Goal: Task Accomplishment & Management: Use online tool/utility

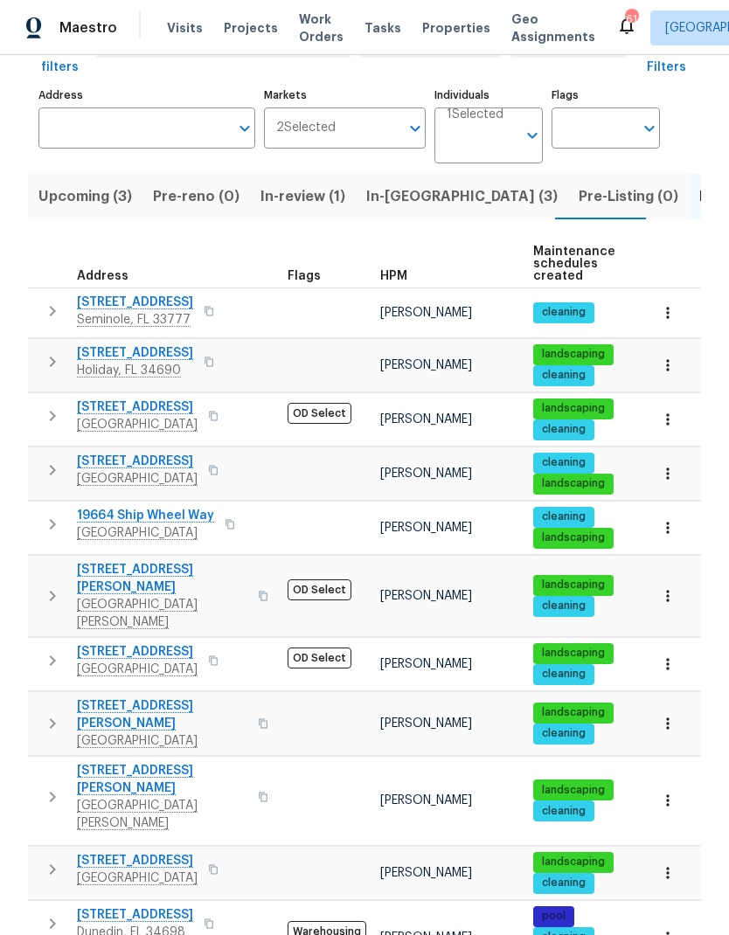
scroll to position [70, 0]
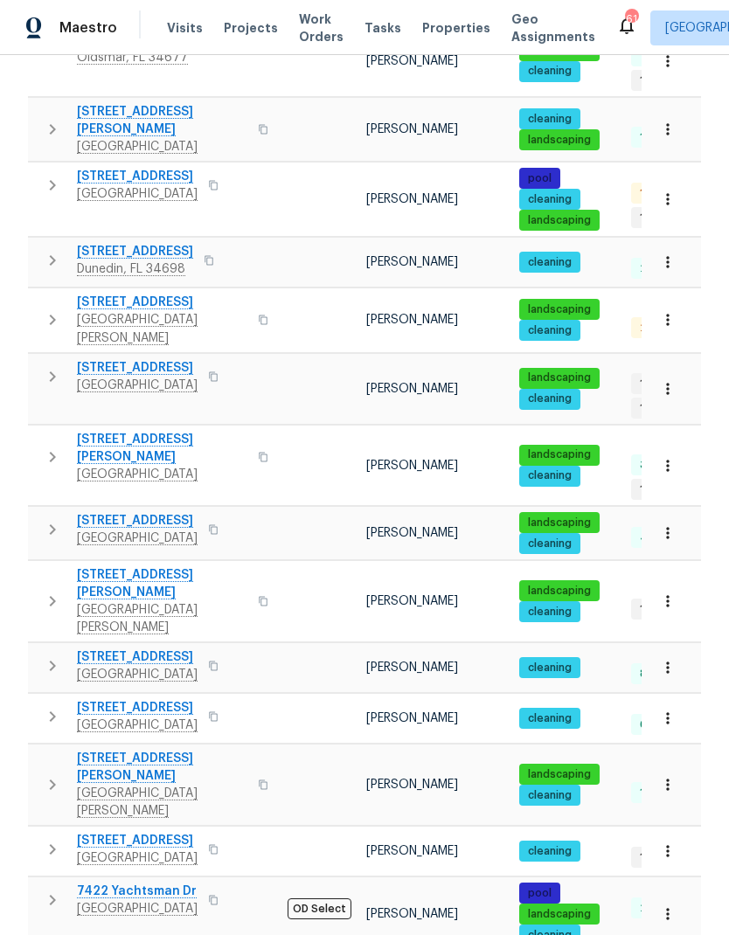
scroll to position [856, 0]
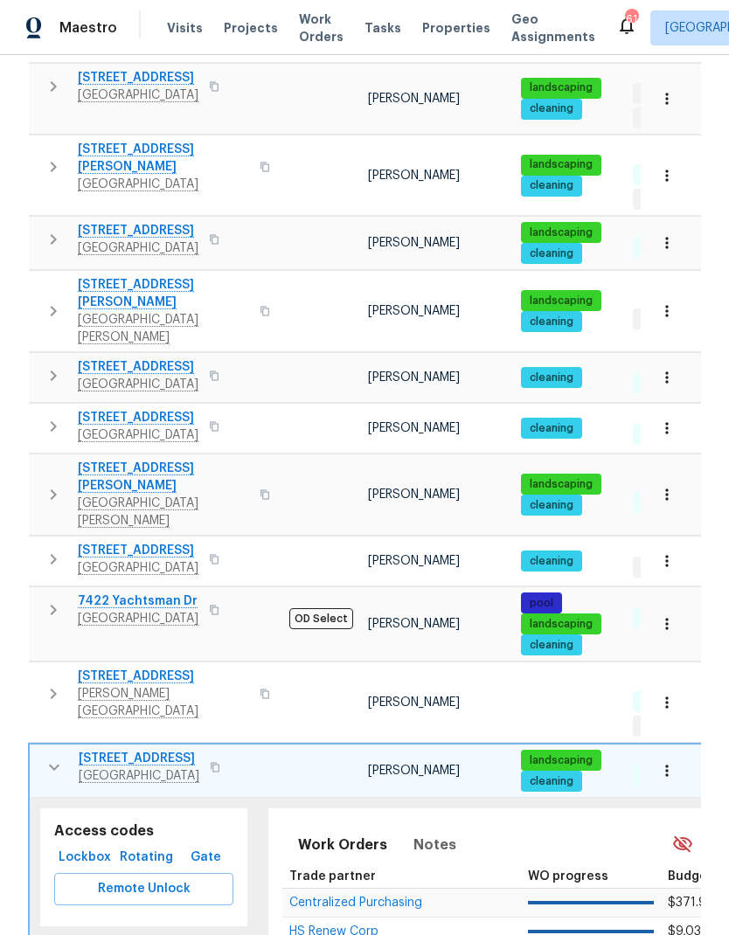
scroll to position [1146, 0]
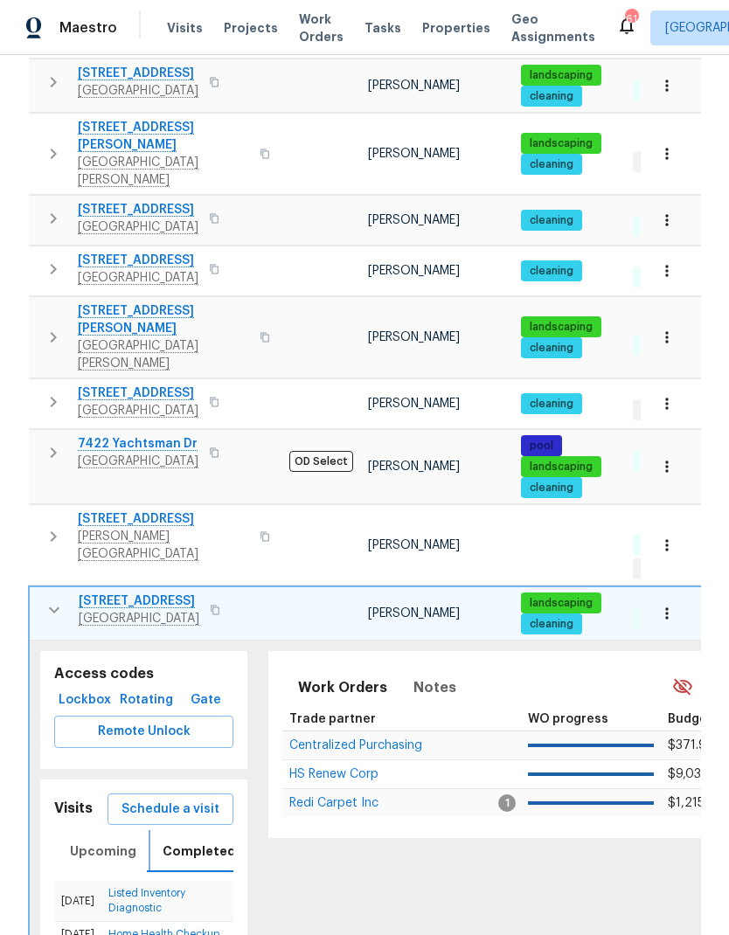
scroll to position [1303, 0]
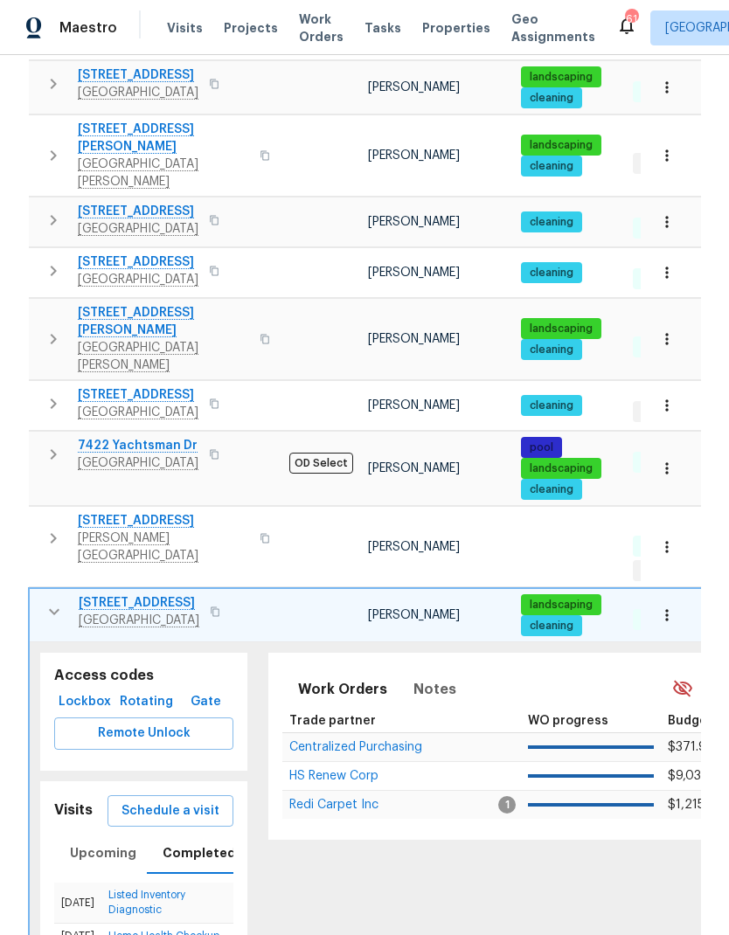
click at [661, 733] on td "$371.98" at bounding box center [715, 747] width 108 height 29
click at [134, 801] on span "Schedule a visit" at bounding box center [171, 812] width 98 height 22
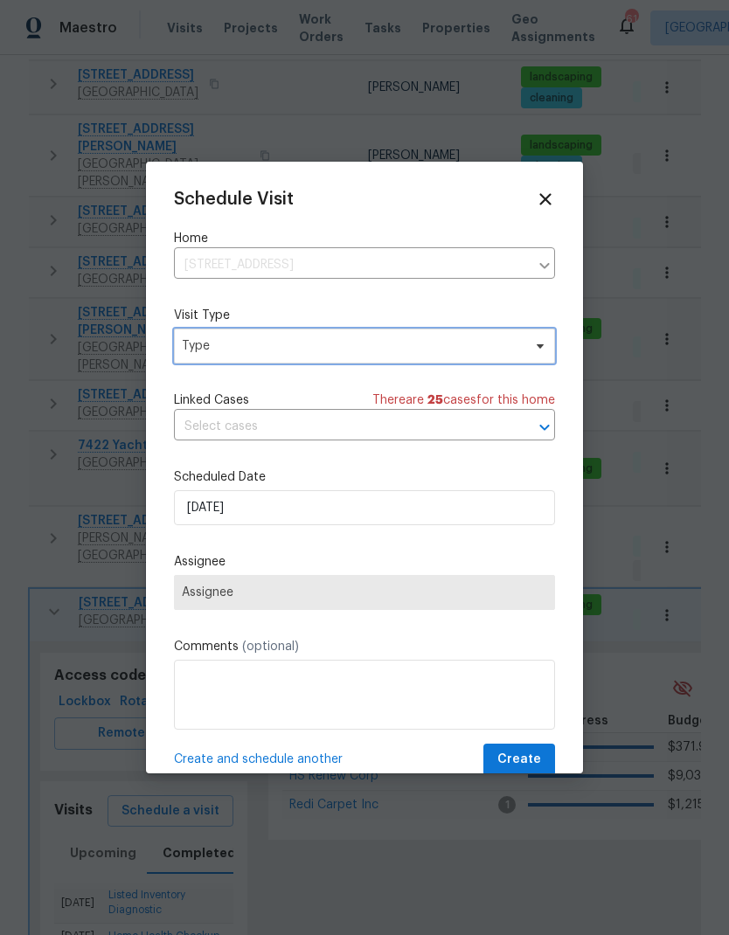
click at [475, 354] on span "Type" at bounding box center [352, 345] width 340 height 17
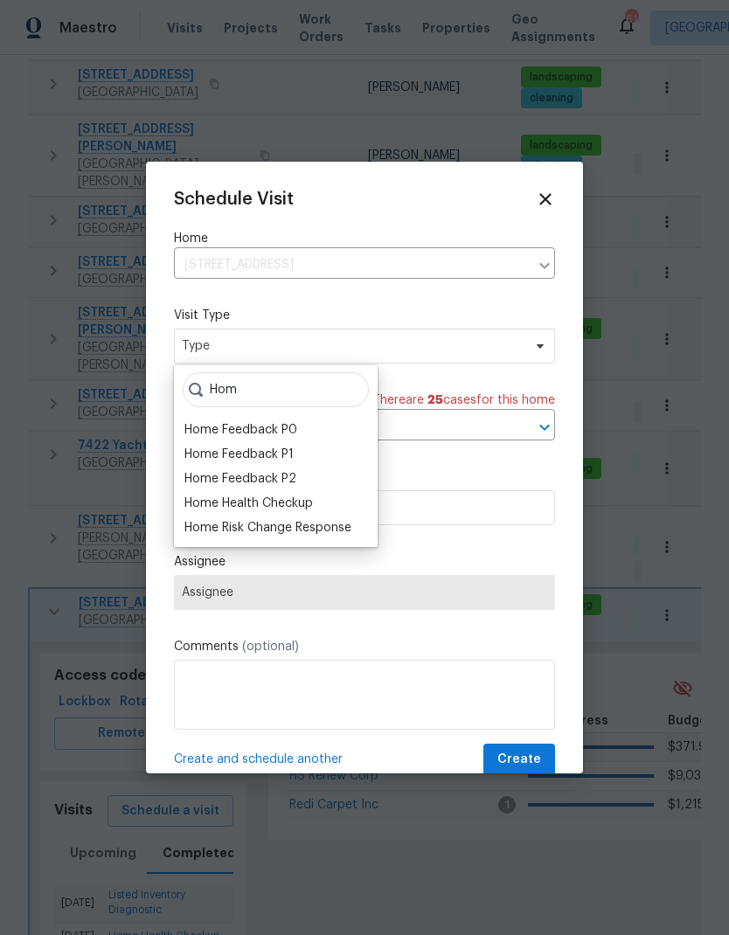
type input "Hom"
click at [198, 502] on div "Home Health Checkup" at bounding box center [248, 503] width 129 height 17
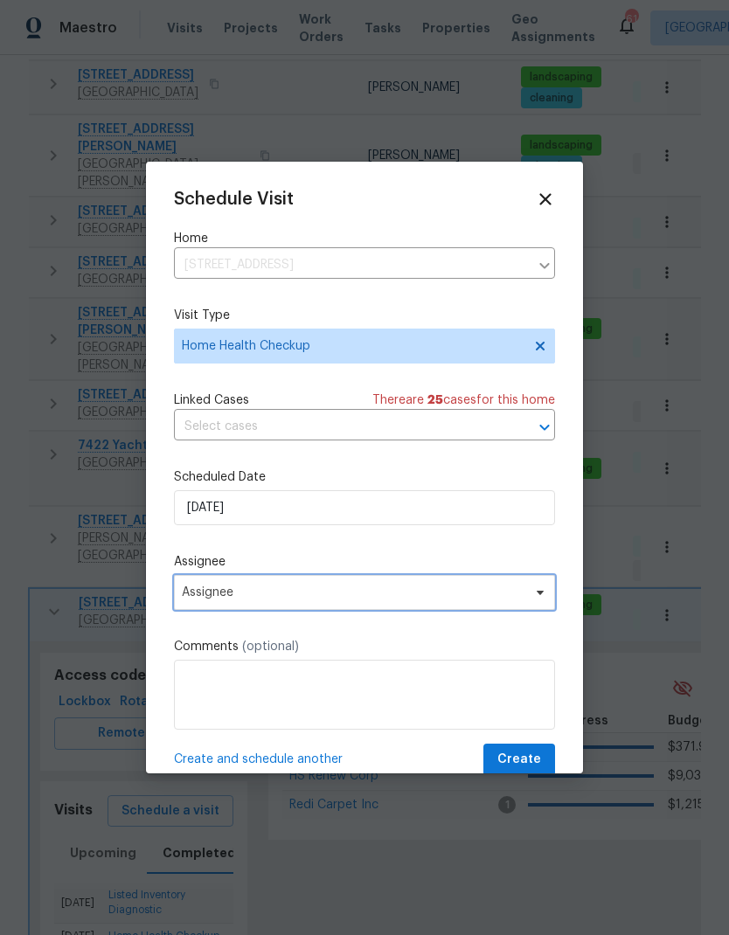
click at [187, 600] on span "Assignee" at bounding box center [353, 593] width 343 height 14
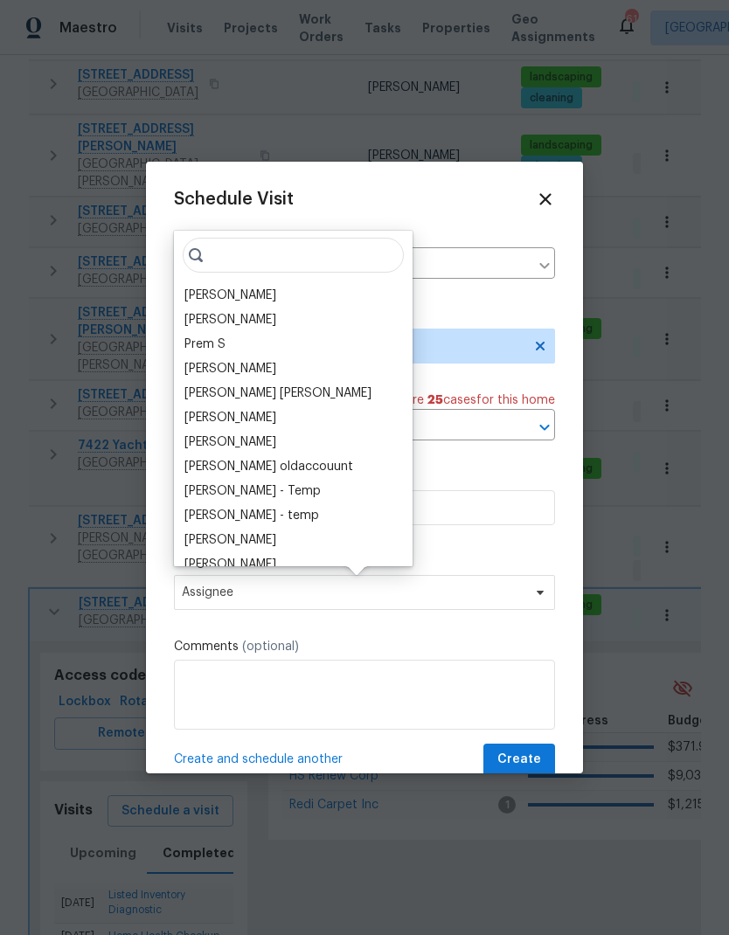
click at [192, 290] on div "[PERSON_NAME]" at bounding box center [230, 295] width 92 height 17
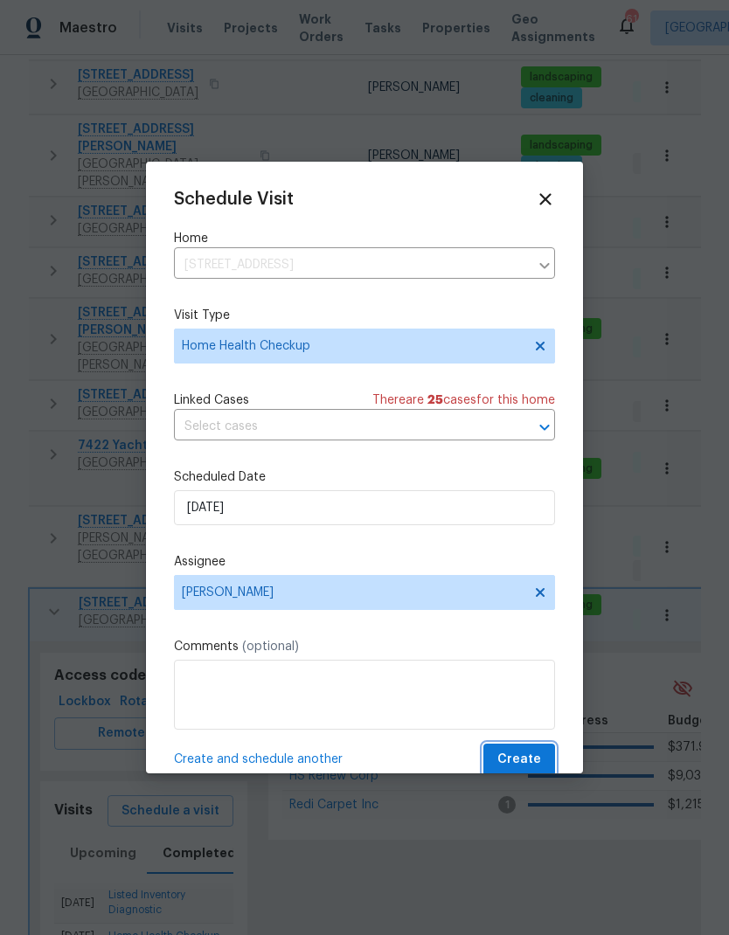
click at [532, 757] on span "Create" at bounding box center [519, 760] width 44 height 22
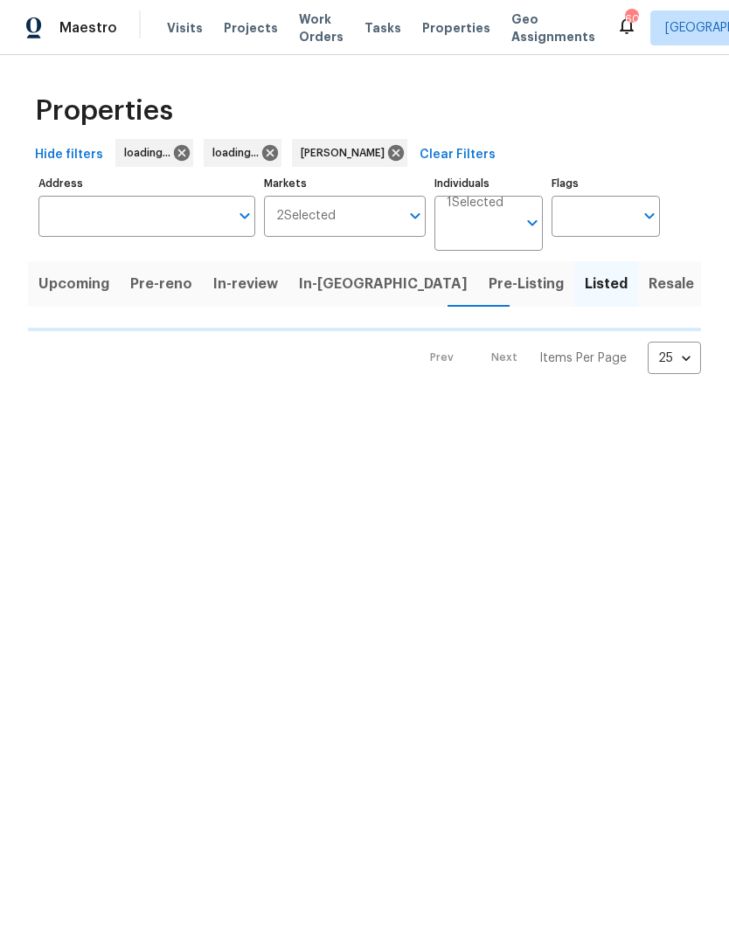
click at [585, 289] on span "Listed" at bounding box center [606, 284] width 43 height 24
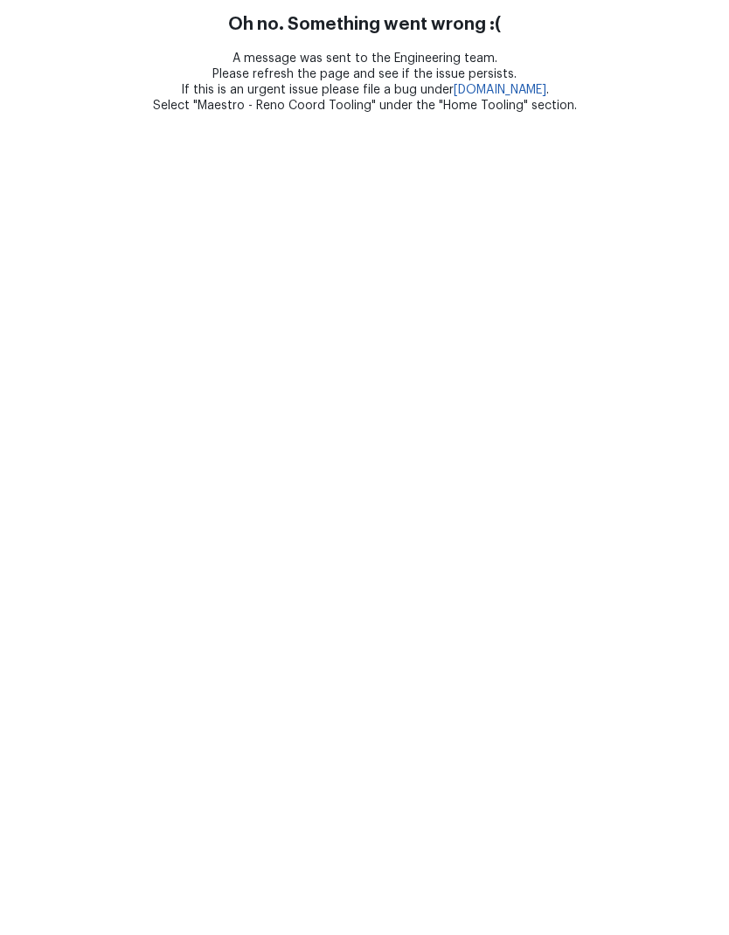
click at [417, 114] on html "Oh no. Something went wrong :( A message was sent to the Engineering team. Plea…" at bounding box center [364, 57] width 729 height 114
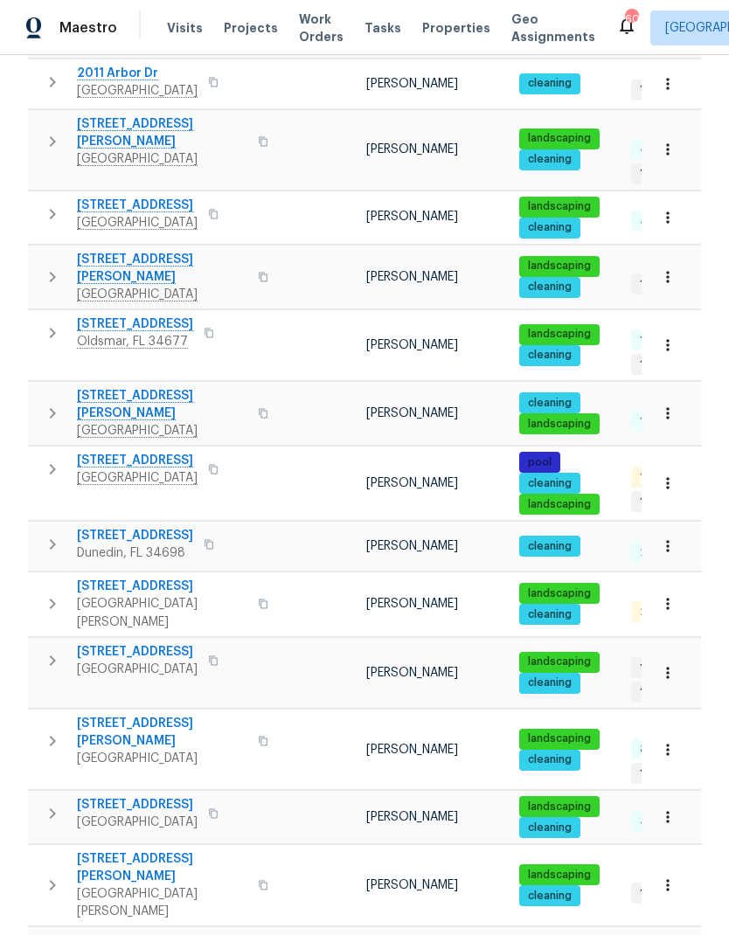
scroll to position [585, 0]
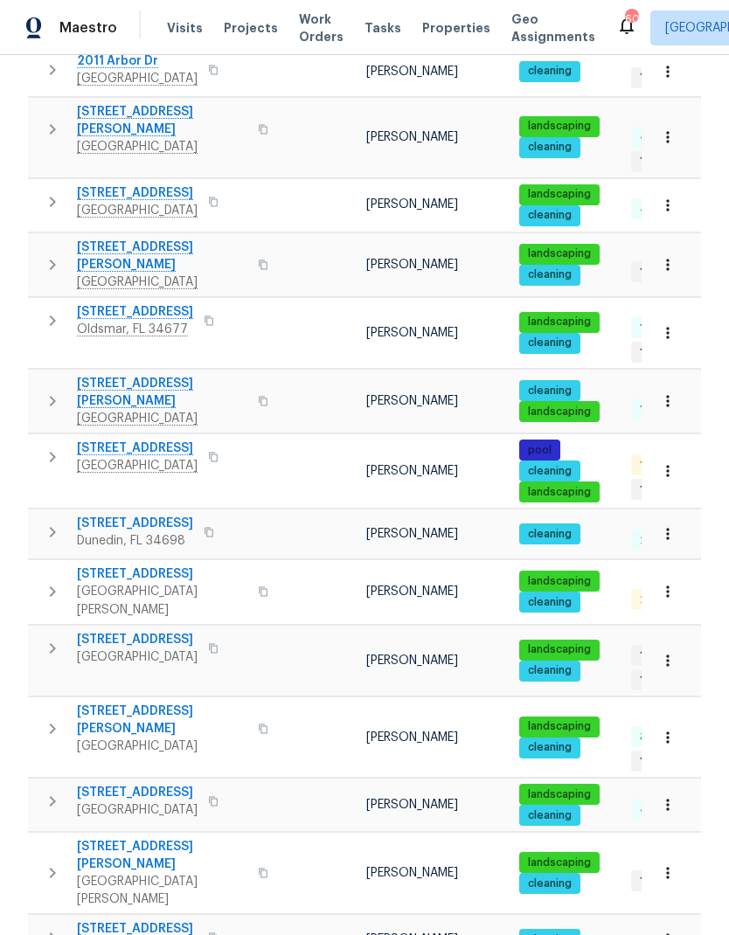
click at [110, 873] on span "[GEOGRAPHIC_DATA][PERSON_NAME]" at bounding box center [162, 890] width 170 height 35
click at [92, 838] on span "[STREET_ADDRESS][PERSON_NAME]" at bounding box center [162, 855] width 170 height 35
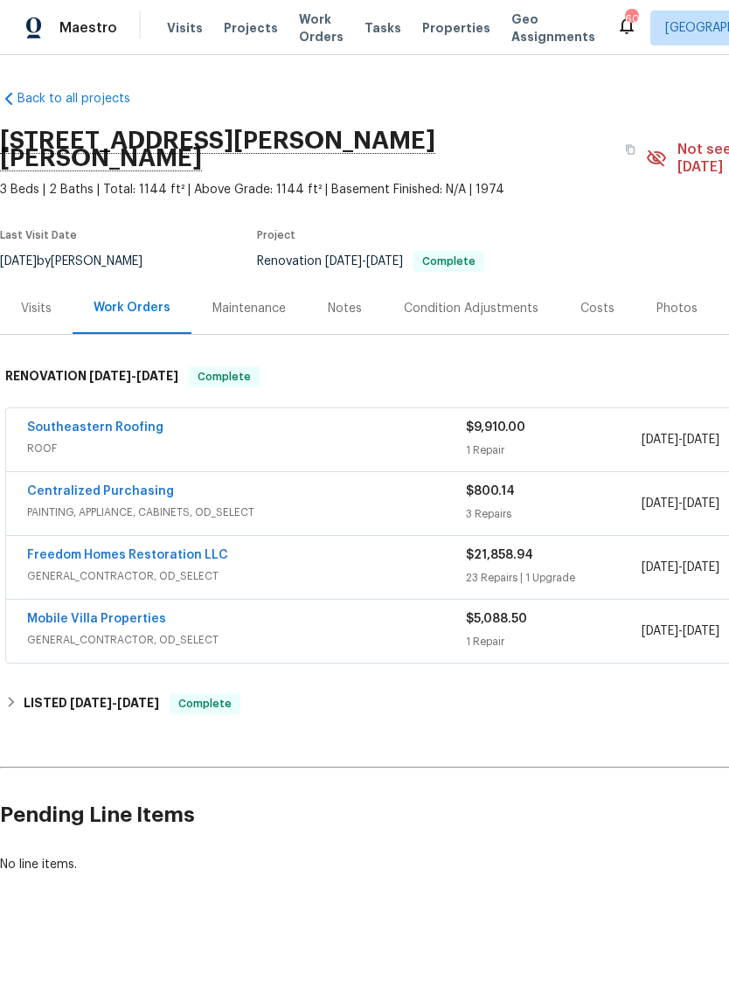
click at [46, 421] on link "Southeastern Roofing" at bounding box center [95, 427] width 136 height 12
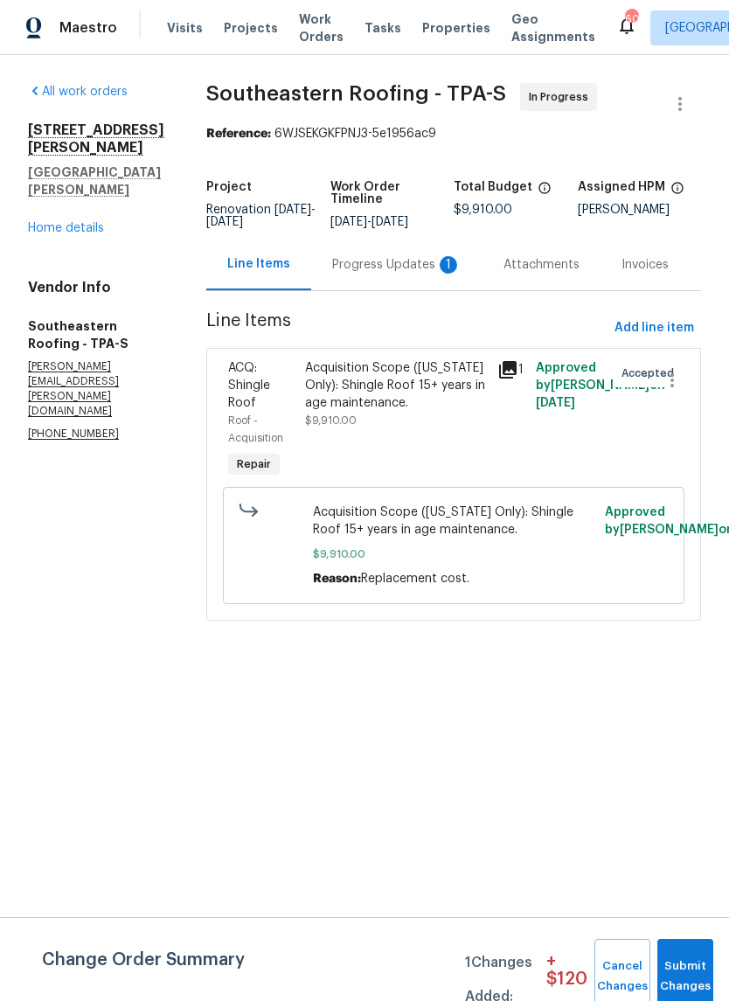
click at [414, 281] on div "Progress Updates 1" at bounding box center [396, 265] width 171 height 52
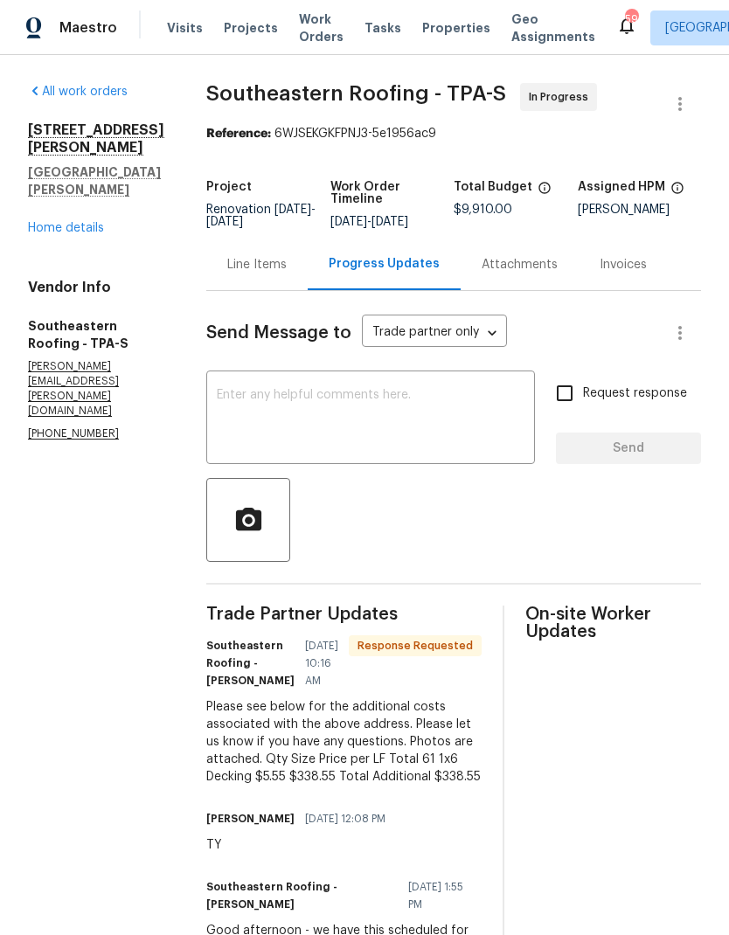
click at [227, 265] on div "Line Items" at bounding box center [256, 264] width 59 height 17
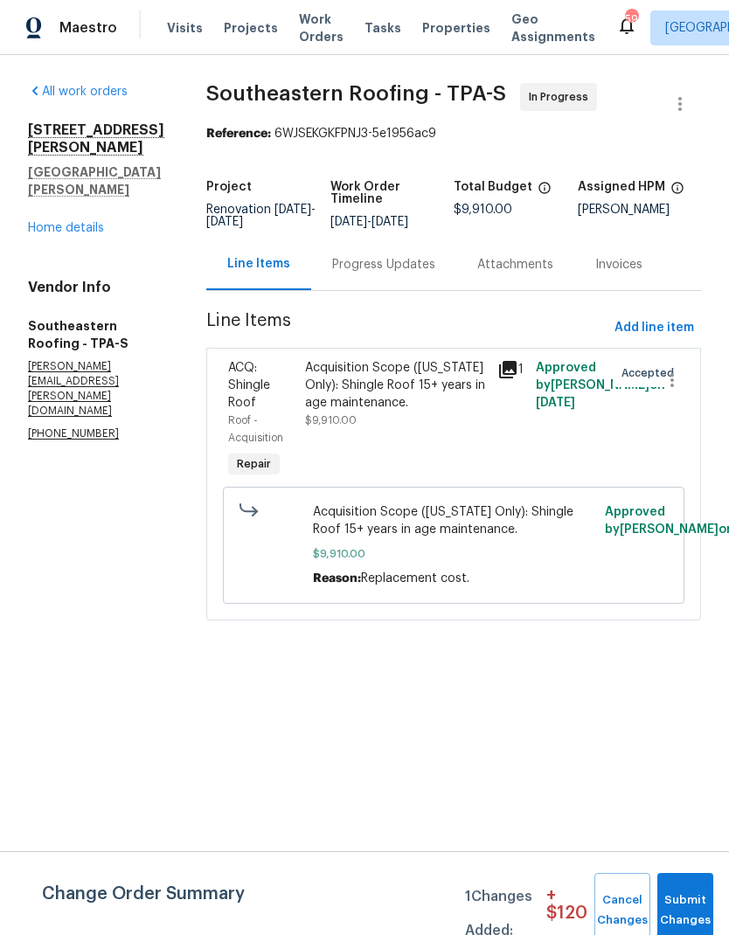
click at [361, 262] on div "Progress Updates" at bounding box center [383, 264] width 103 height 17
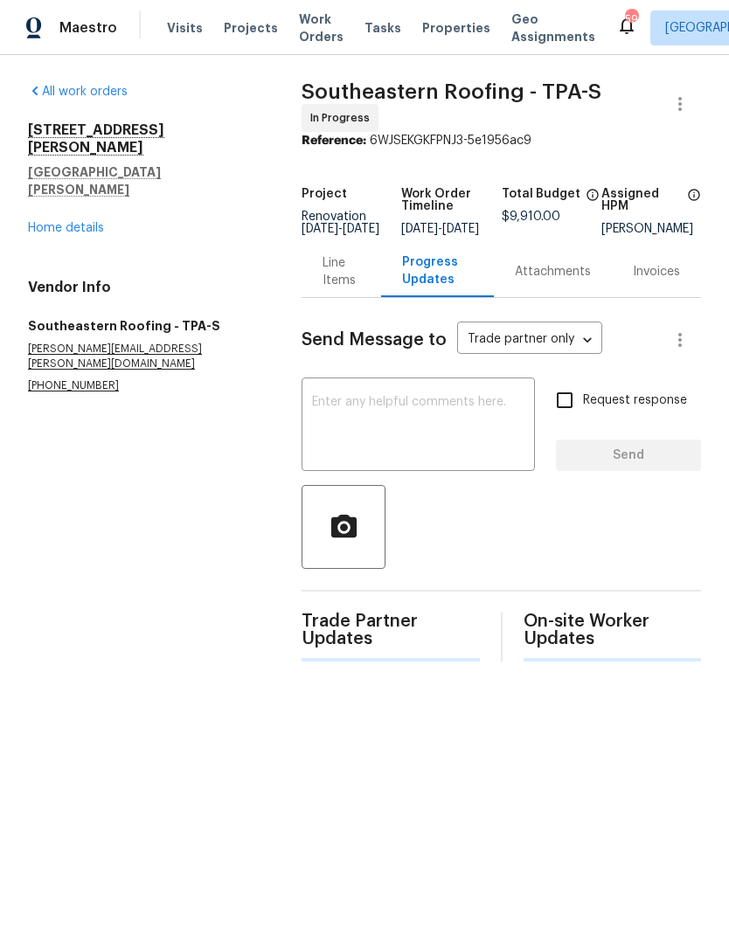
click at [333, 277] on div "Line Items" at bounding box center [342, 271] width 38 height 35
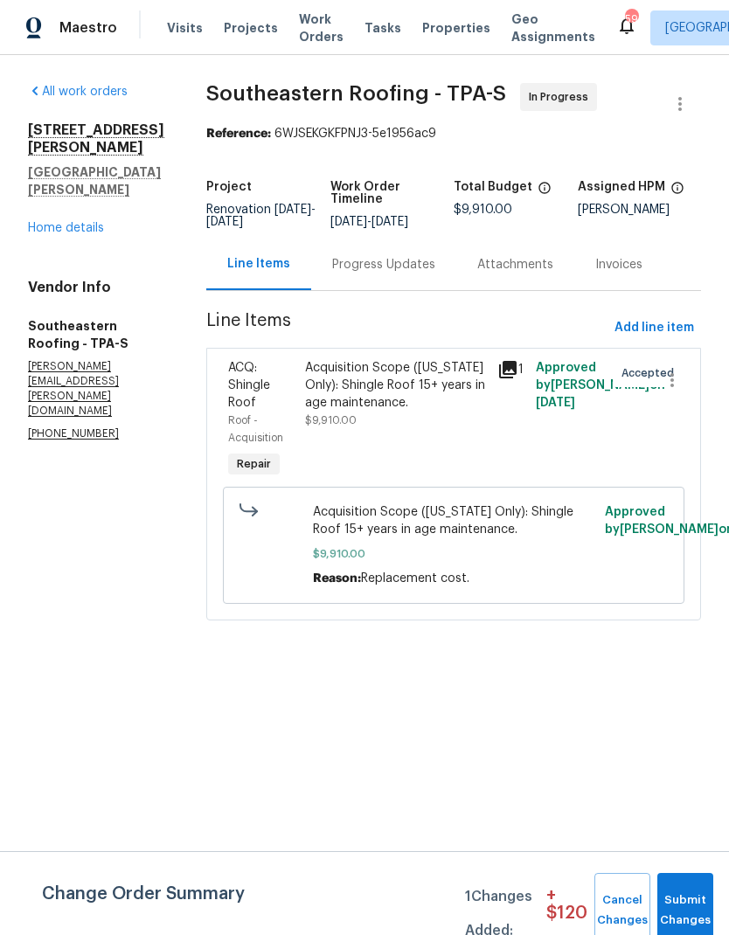
click at [339, 425] on span "$9,910.00" at bounding box center [331, 420] width 52 height 10
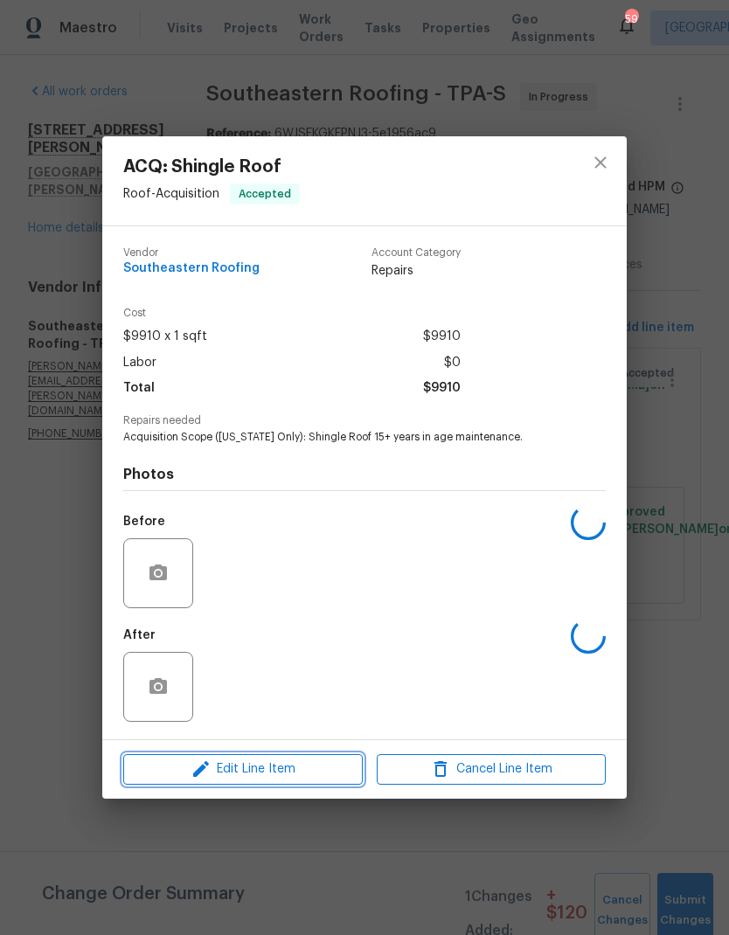
click at [189, 771] on span "Edit Line Item" at bounding box center [243, 770] width 229 height 22
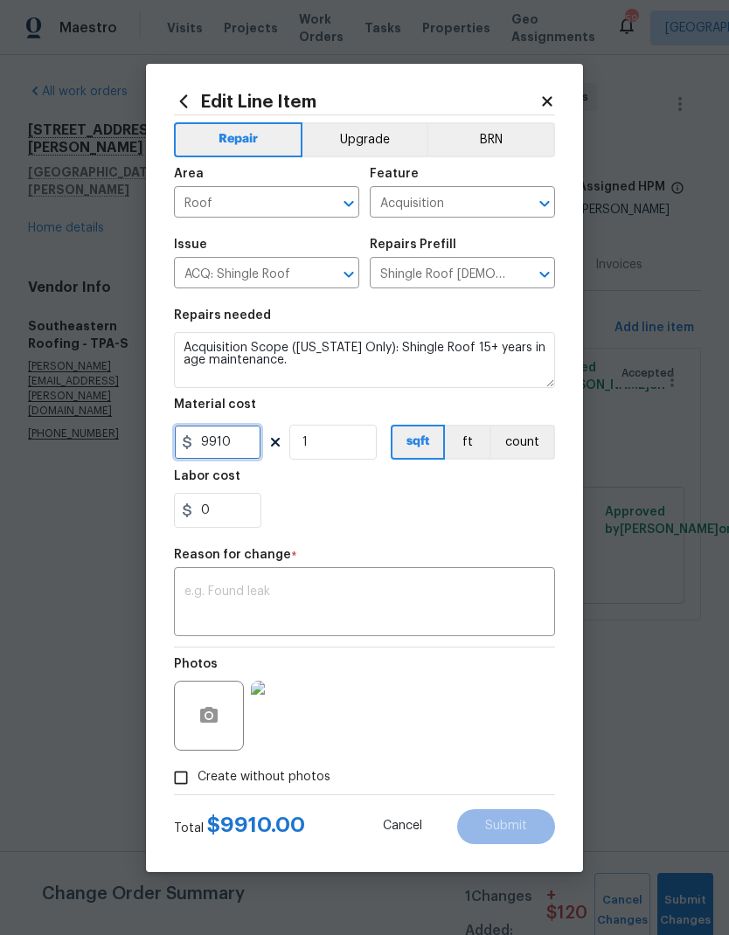
click at [227, 449] on input "9910" at bounding box center [217, 442] width 87 height 35
type input "10248.55"
click at [193, 576] on div "x ​" at bounding box center [364, 604] width 381 height 65
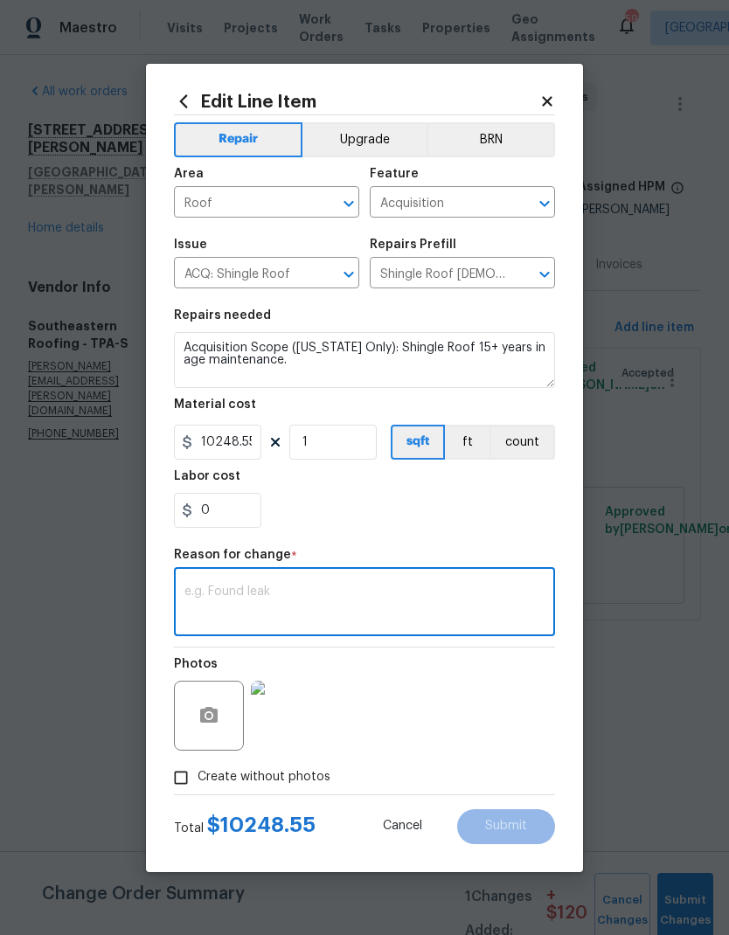
click at [410, 576] on div "x ​" at bounding box center [364, 604] width 381 height 65
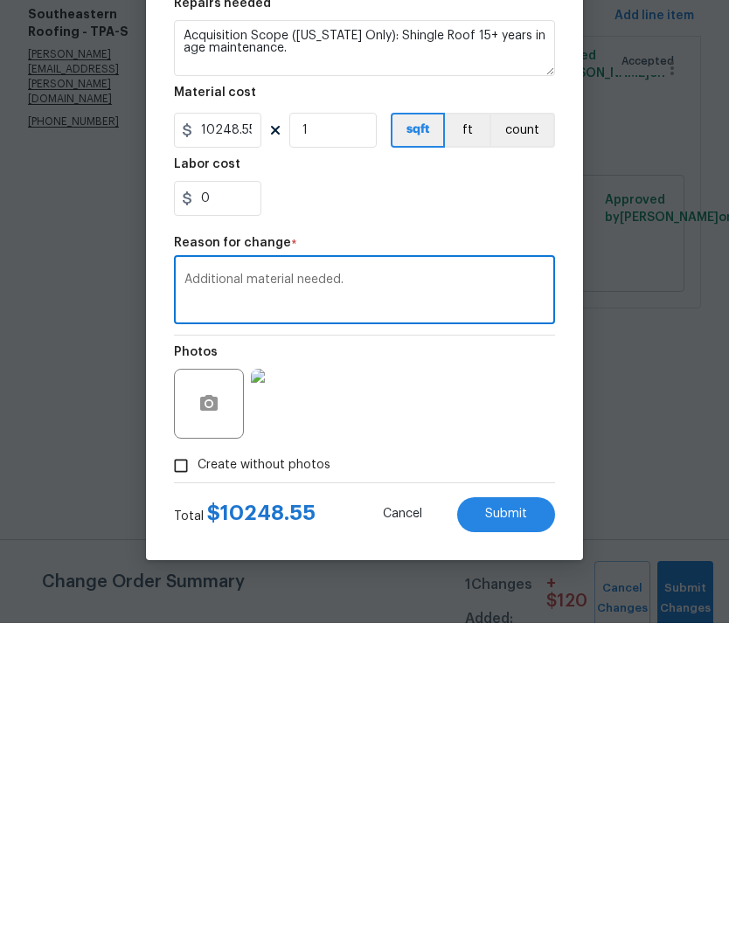
paste textarea "Qty Size Price per LF Total 61 1x6 Decking $5.55 $338.55 Total Additional $338.…"
type textarea "Additional material needed. Qty Size Price per LF Total 61 1x6 Decking $5.55 $3…"
click at [511, 810] on button "Submit" at bounding box center [506, 827] width 98 height 35
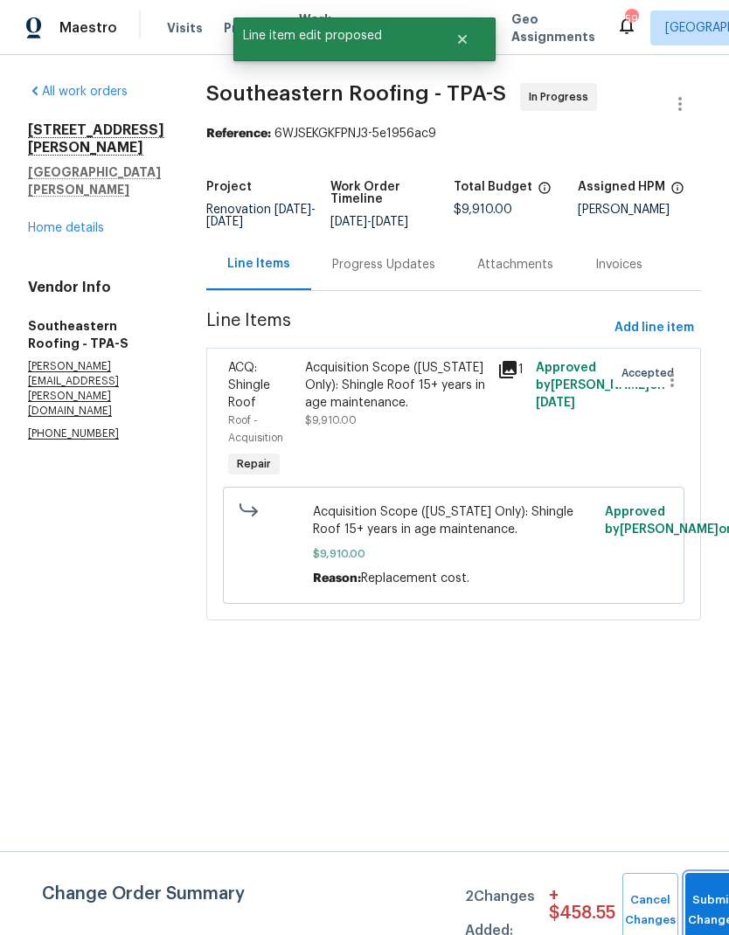
click at [699, 893] on button "Submit Changes" at bounding box center [713, 910] width 56 height 75
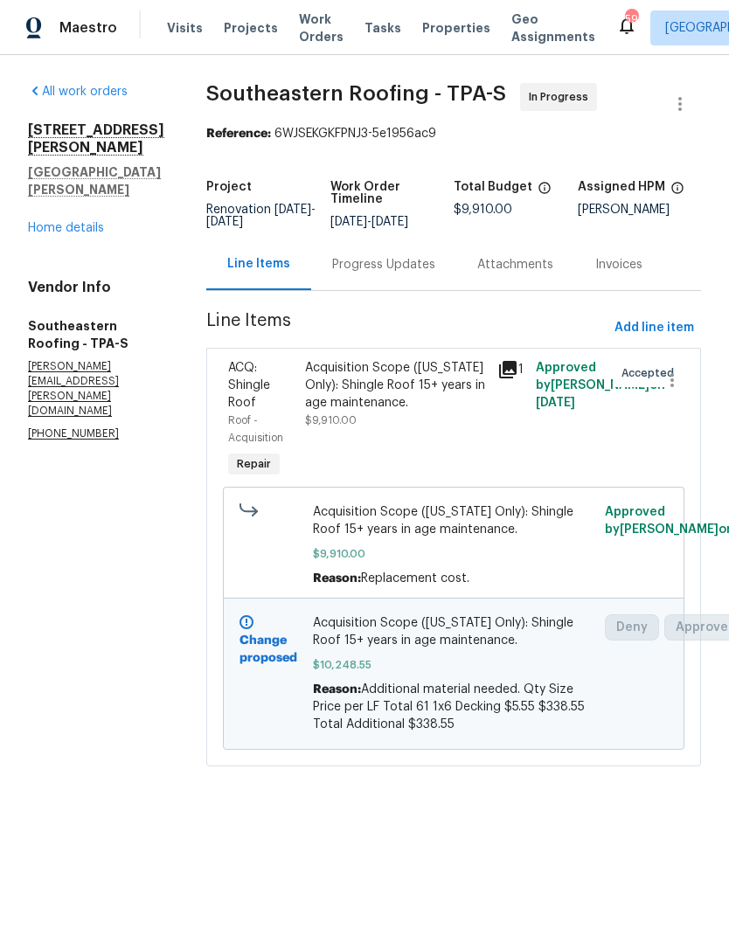
click at [367, 257] on div "Progress Updates" at bounding box center [383, 264] width 103 height 17
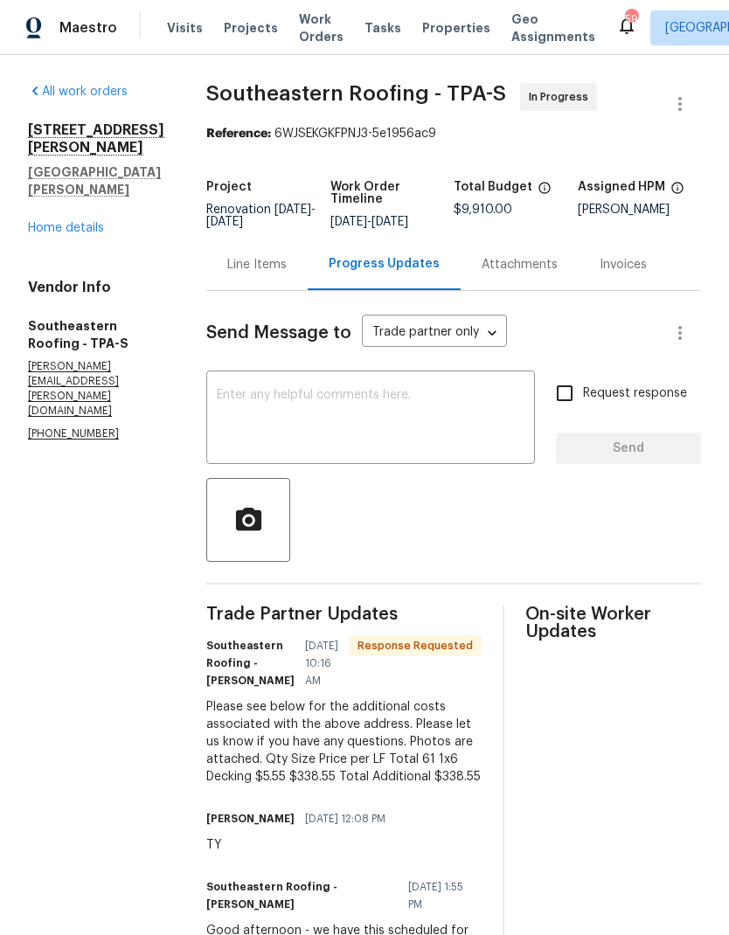
click at [462, 413] on textarea at bounding box center [371, 419] width 308 height 61
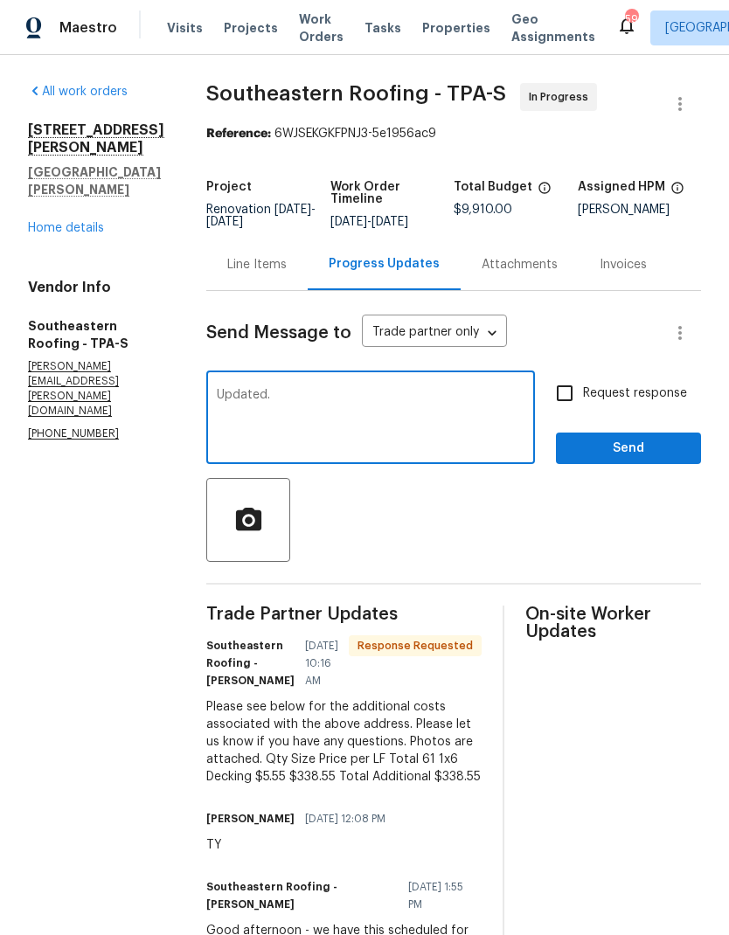
type textarea "Updated."
click at [636, 442] on span "Send" at bounding box center [628, 449] width 117 height 22
